Goal: Entertainment & Leisure: Consume media (video, audio)

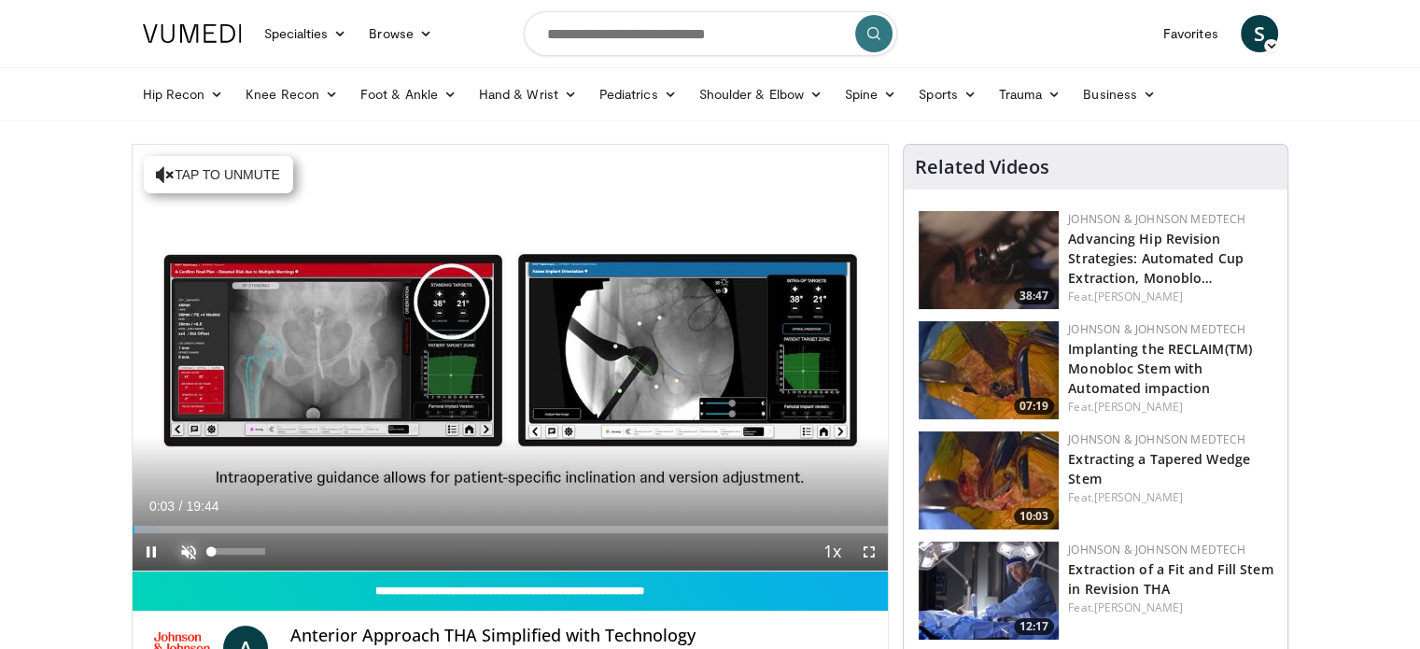
click at [186, 555] on span "Video Player" at bounding box center [188, 551] width 37 height 37
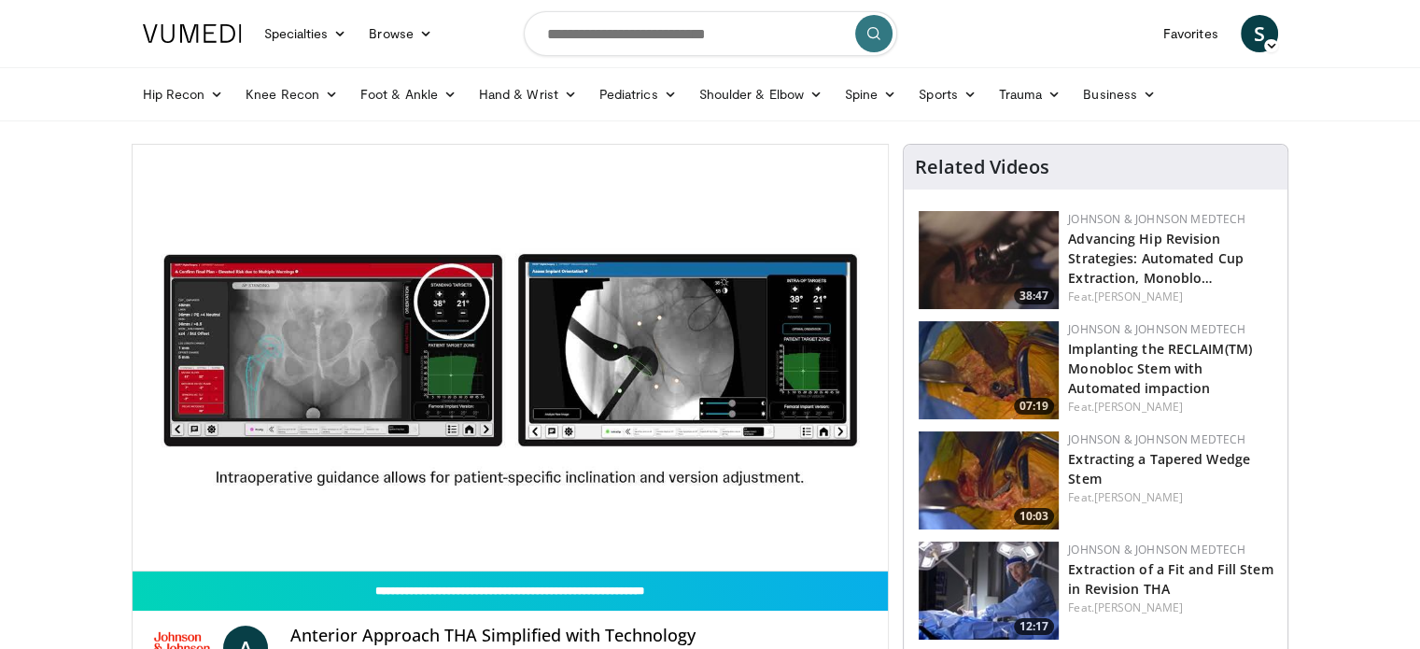
click at [170, 533] on button "Mute" at bounding box center [188, 551] width 37 height 37
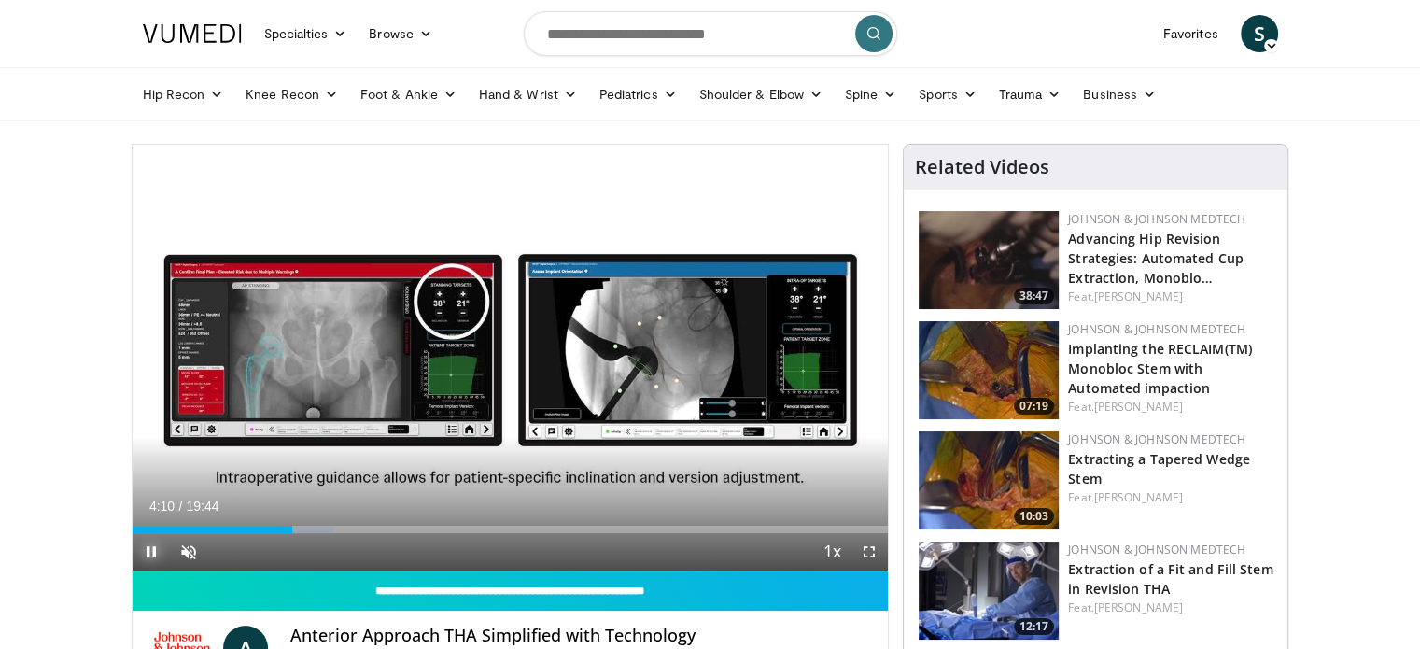
click at [152, 552] on span "Video Player" at bounding box center [151, 551] width 37 height 37
